Goal: Task Accomplishment & Management: Use online tool/utility

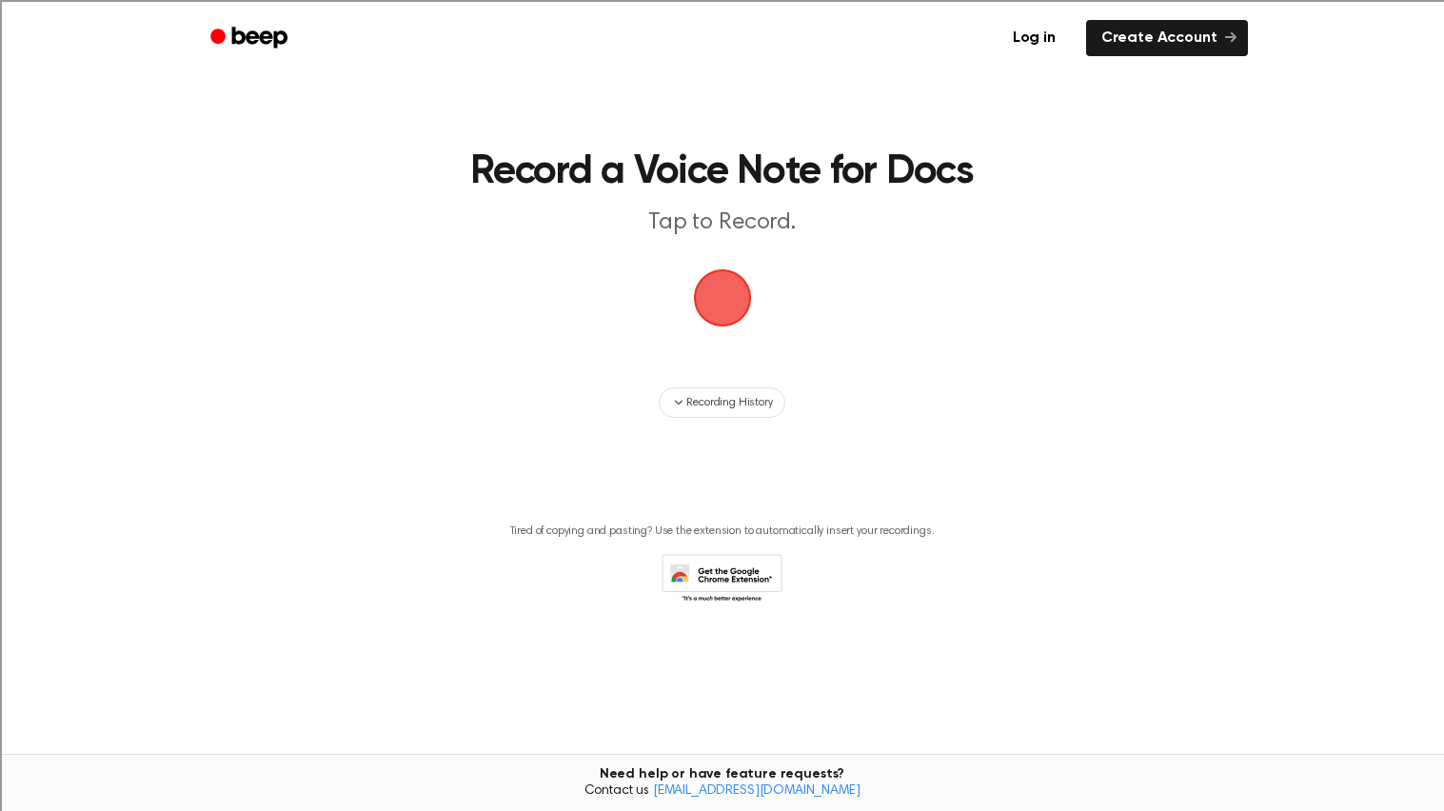
click at [732, 308] on span "button" at bounding box center [723, 298] width 80 height 80
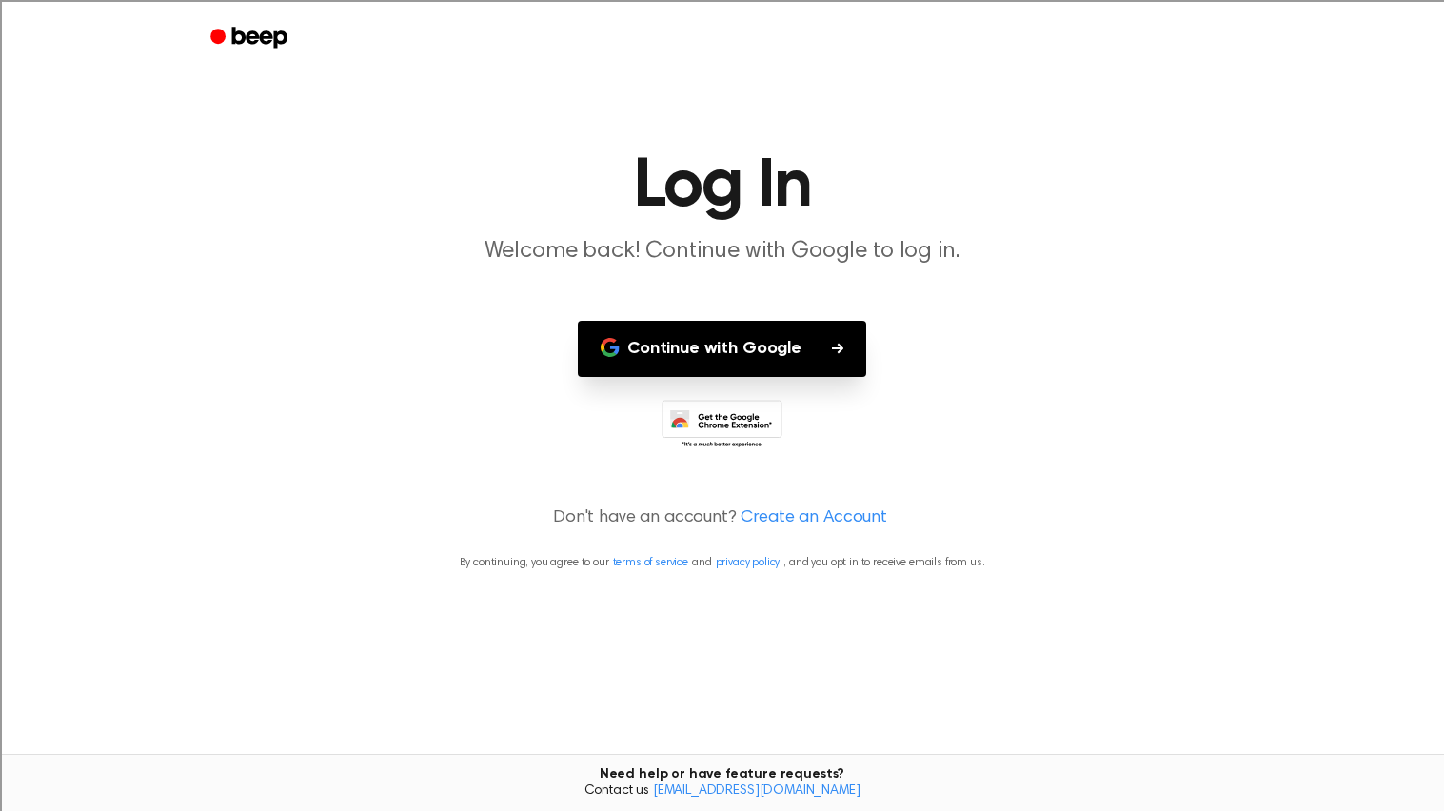
click at [698, 363] on button "Continue with Google" at bounding box center [722, 349] width 288 height 56
click at [728, 355] on button "Continue with Google" at bounding box center [722, 349] width 288 height 56
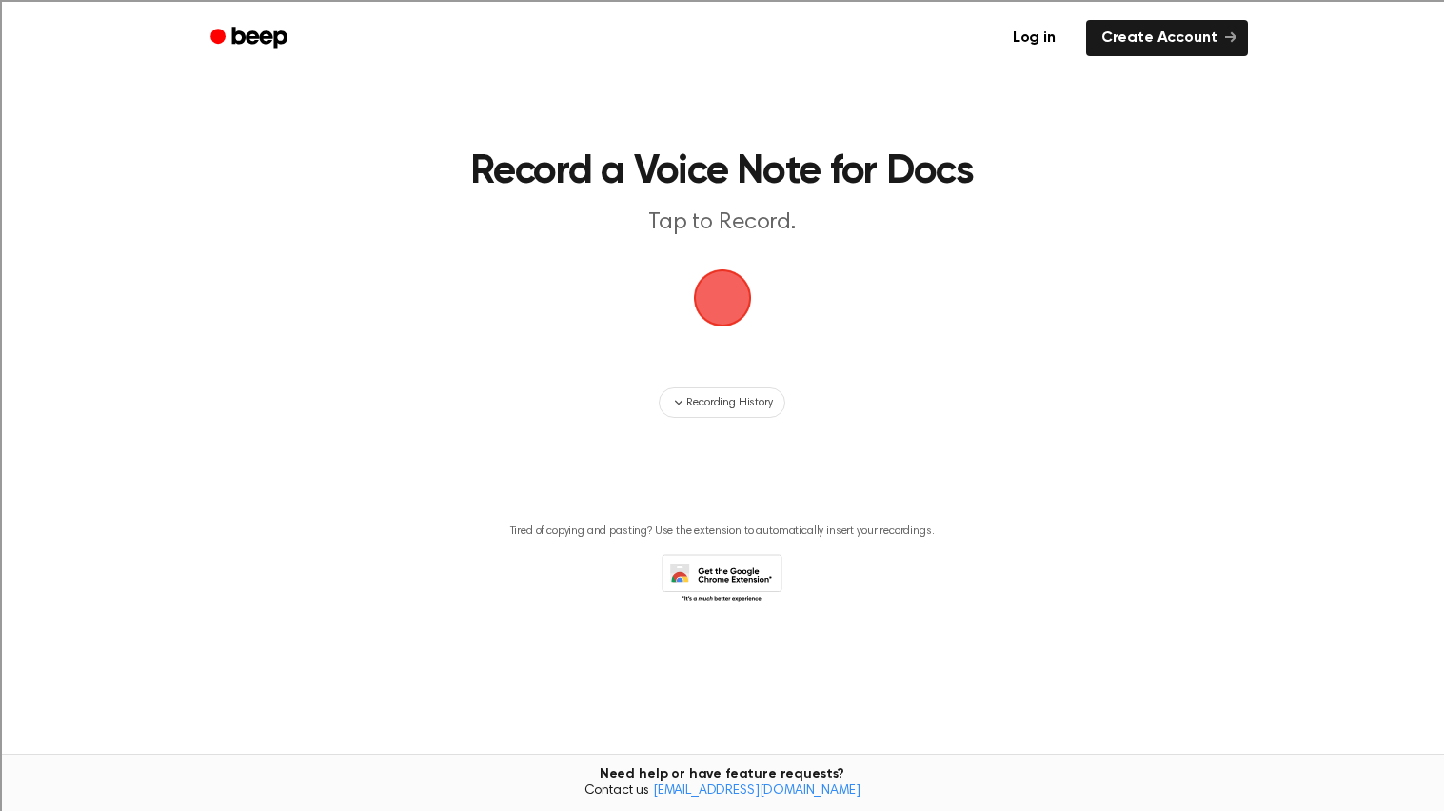
click at [725, 287] on span "button" at bounding box center [722, 299] width 62 height 62
